Goal: Task Accomplishment & Management: Manage account settings

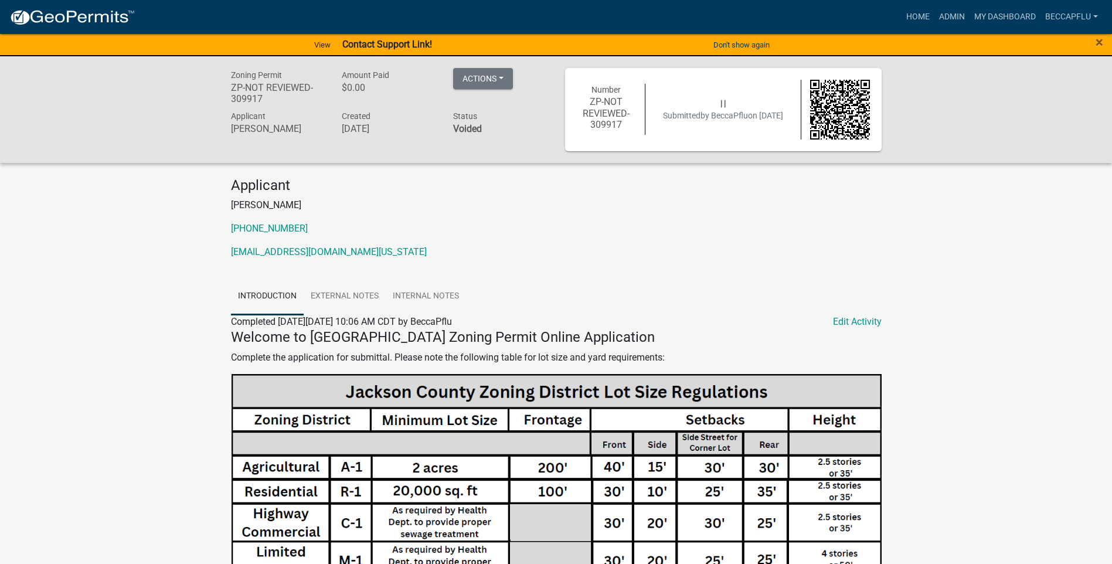
click at [55, 14] on img at bounding box center [71, 18] width 125 height 18
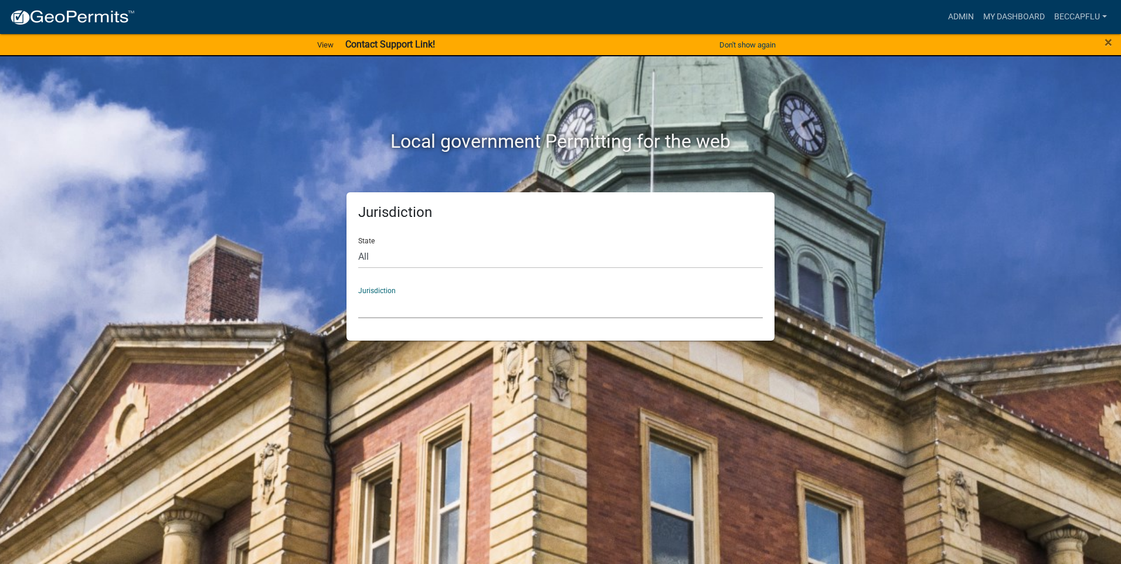
click at [420, 304] on select "[GEOGRAPHIC_DATA], [US_STATE] [GEOGRAPHIC_DATA], [US_STATE][PERSON_NAME][GEOGRA…" at bounding box center [560, 306] width 405 height 24
click at [215, 219] on div "Local government Permitting for the web Jurisdiction State All [US_STATE] [US_S…" at bounding box center [560, 282] width 1121 height 564
click at [418, 247] on select "All [US_STATE] [US_STATE] [US_STATE] [US_STATE] [US_STATE] [US_STATE] [US_STATE…" at bounding box center [560, 256] width 405 height 24
select select "[US_STATE]"
click at [358, 244] on select "All [US_STATE] [US_STATE] [US_STATE] [US_STATE] [US_STATE] [US_STATE] [US_STATE…" at bounding box center [560, 256] width 405 height 24
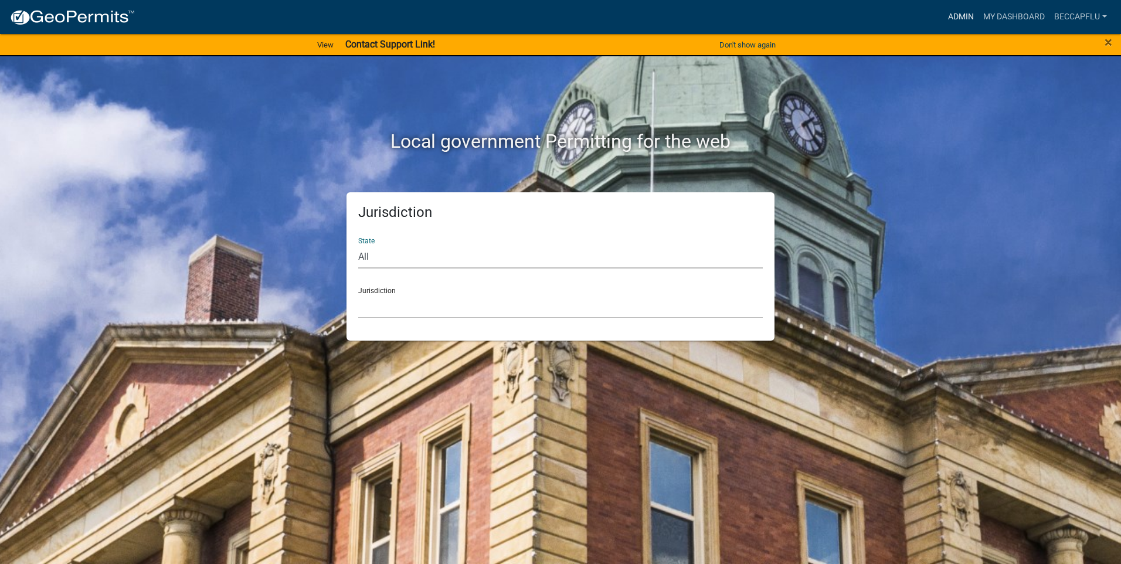
click at [960, 14] on link "Admin" at bounding box center [960, 17] width 35 height 22
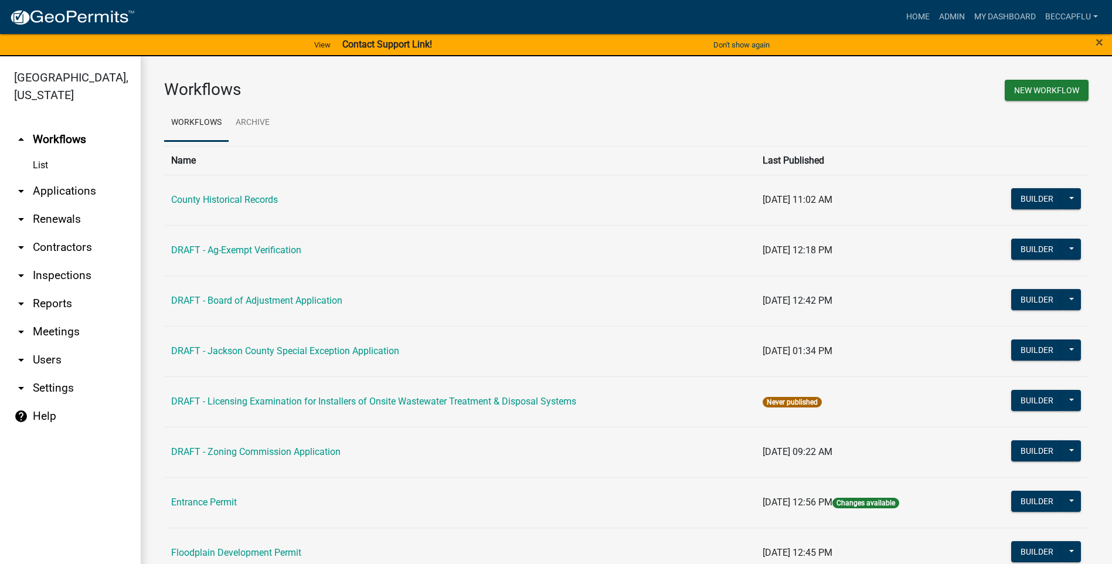
click at [50, 177] on link "arrow_drop_down Applications" at bounding box center [70, 191] width 141 height 28
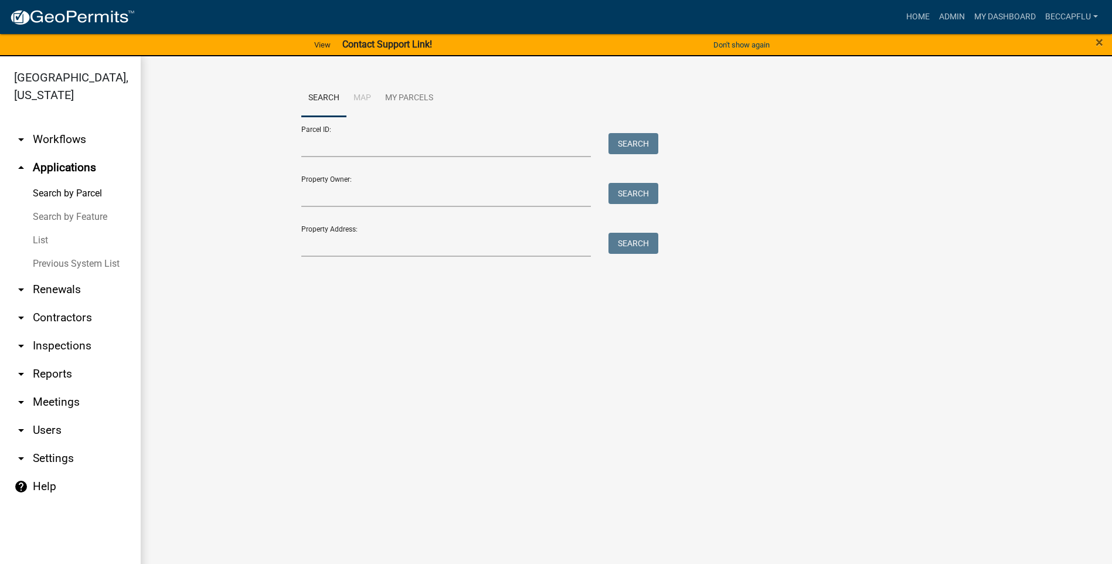
click at [40, 229] on link "List" at bounding box center [70, 240] width 141 height 23
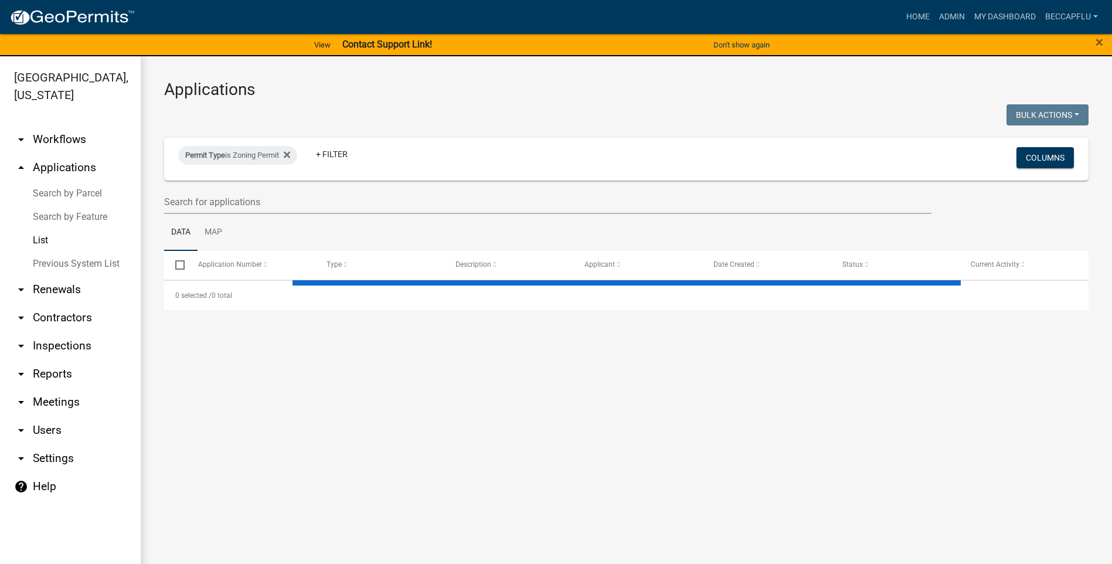
select select "3: 100"
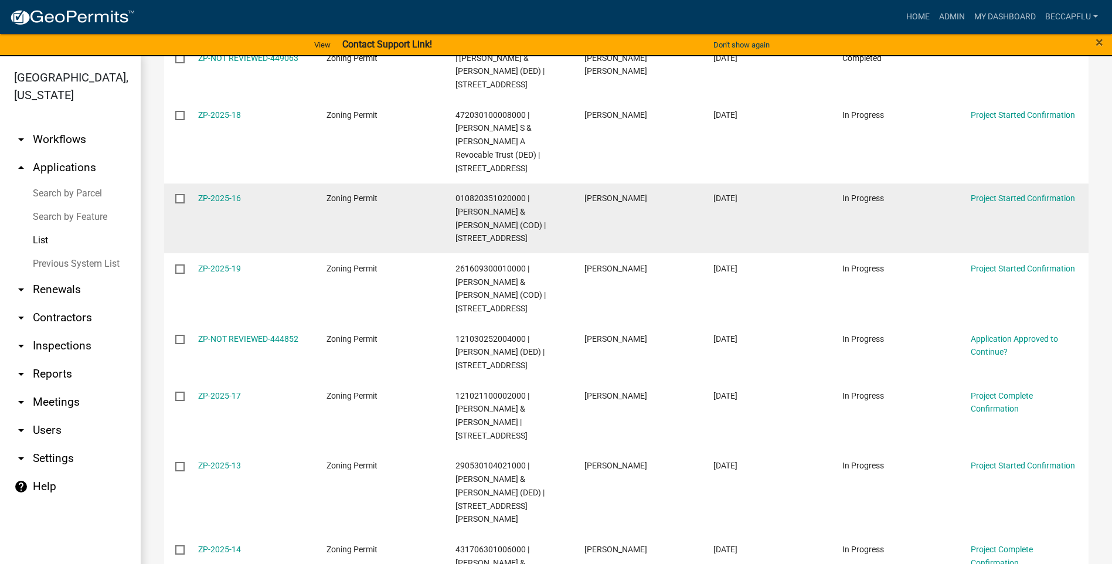
scroll to position [1393, 0]
